Goal: Navigation & Orientation: Find specific page/section

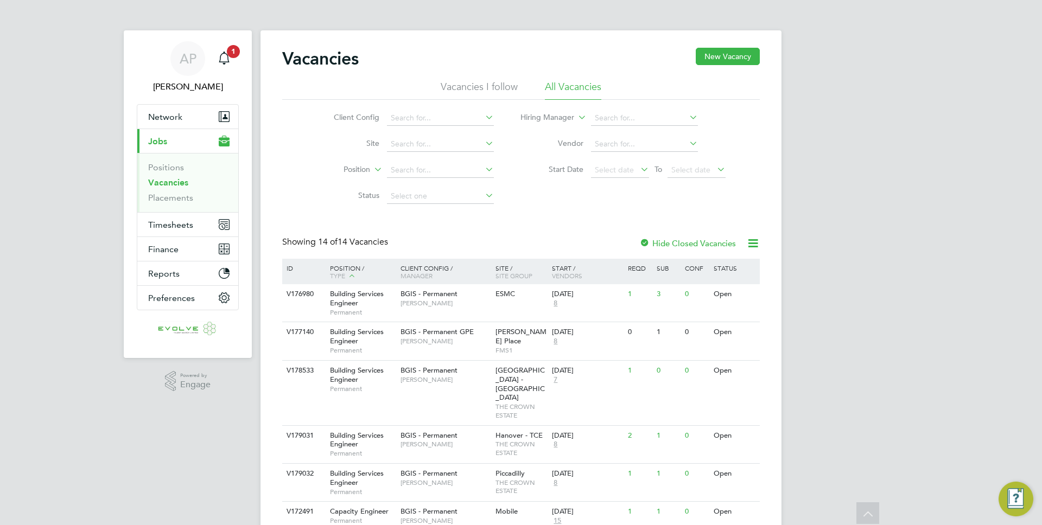
scroll to position [367, 0]
click at [231, 63] on div "Main navigation" at bounding box center [224, 59] width 22 height 22
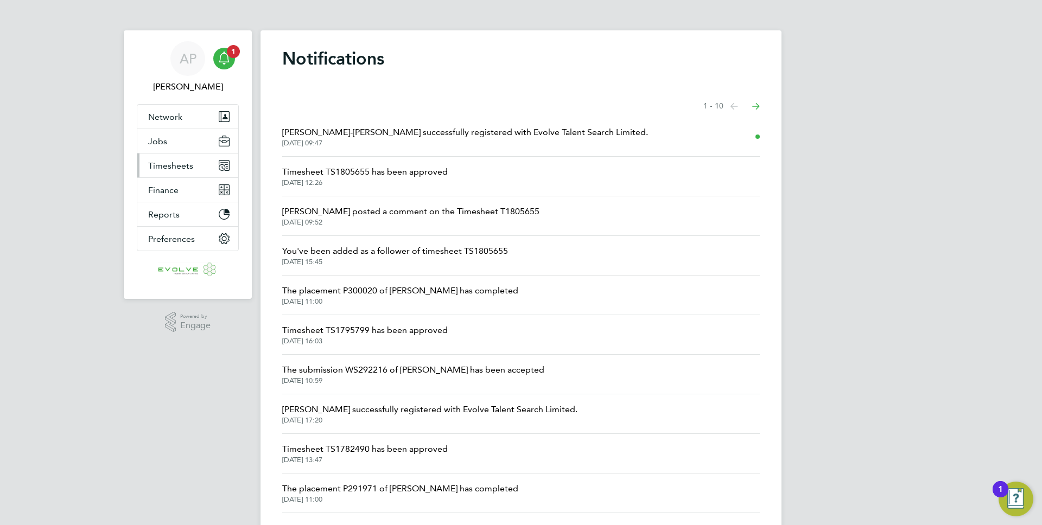
click at [198, 171] on button "Timesheets" at bounding box center [187, 166] width 101 height 24
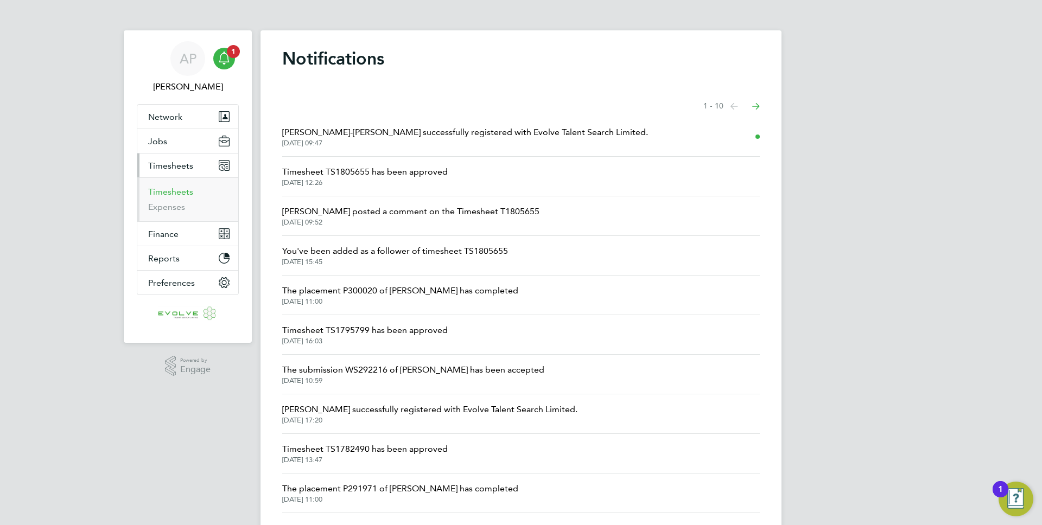
click at [191, 187] on link "Timesheets" at bounding box center [170, 192] width 45 height 10
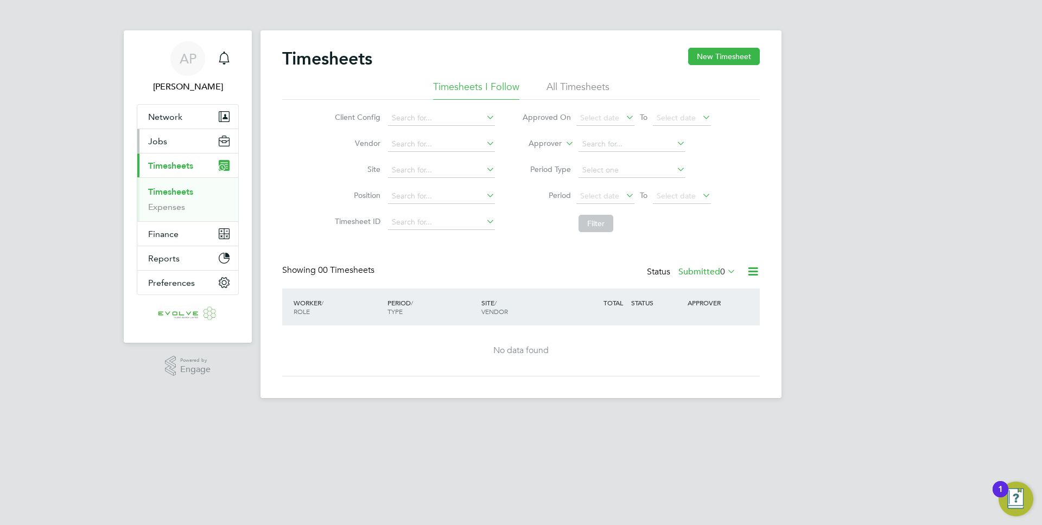
click at [181, 135] on button "Jobs" at bounding box center [187, 141] width 101 height 24
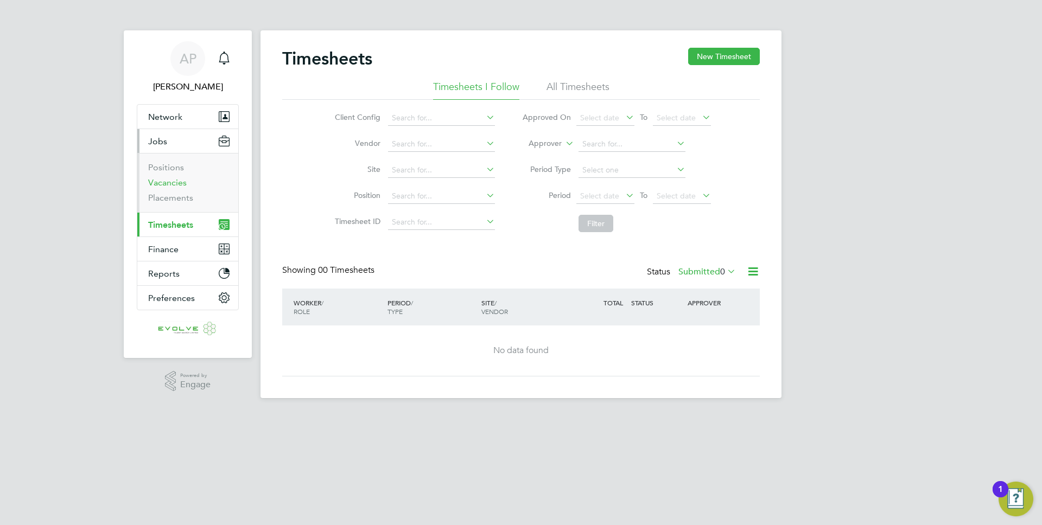
click at [170, 184] on link "Vacancies" at bounding box center [167, 182] width 39 height 10
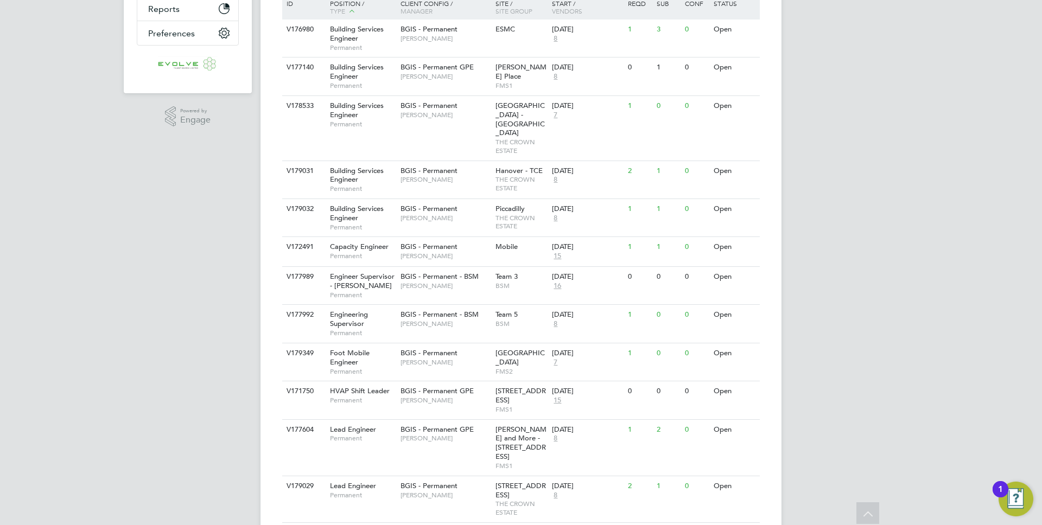
scroll to position [266, 0]
